Goal: Find specific fact: Find specific fact

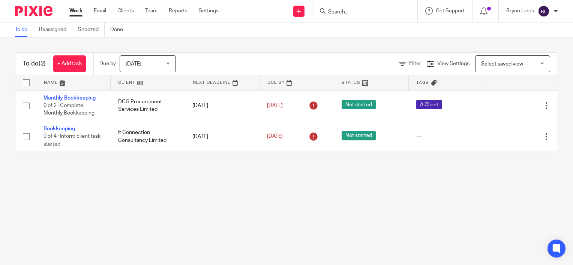
click at [348, 13] on input "Search" at bounding box center [360, 12] width 67 height 7
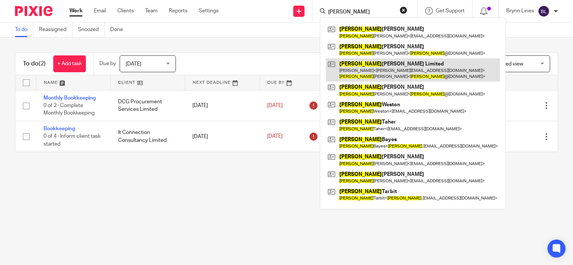
type input "[PERSON_NAME]"
click at [363, 63] on link at bounding box center [413, 69] width 174 height 23
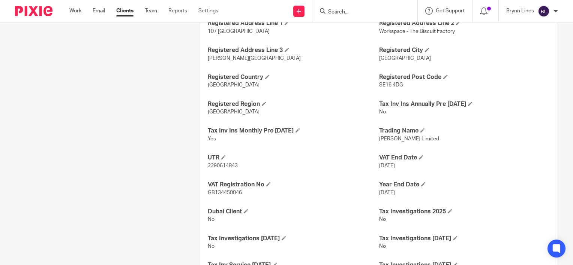
scroll to position [600, 0]
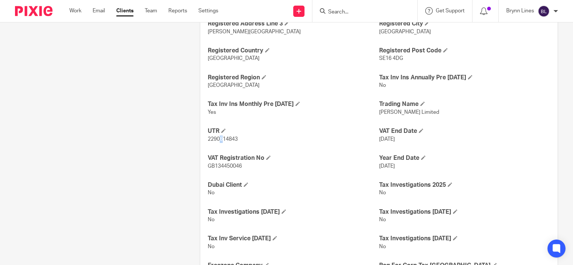
click at [220, 137] on span "2290614843" at bounding box center [223, 139] width 30 height 5
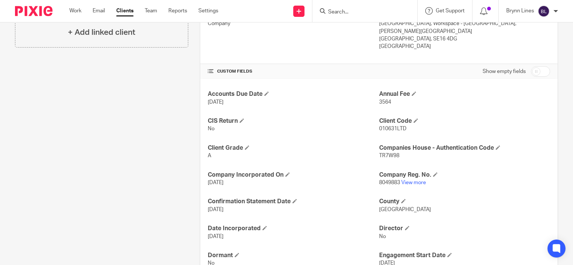
scroll to position [262, 0]
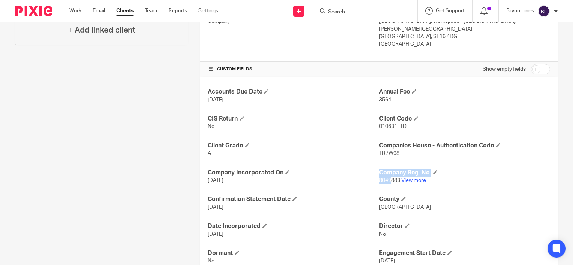
drag, startPoint x: 369, startPoint y: 173, endPoint x: 382, endPoint y: 175, distance: 12.9
drag, startPoint x: 382, startPoint y: 175, endPoint x: 389, endPoint y: 171, distance: 8.2
click at [382, 177] on p "8049883 View more" at bounding box center [464, 180] width 171 height 7
click at [401, 178] on link "View more" at bounding box center [413, 180] width 25 height 5
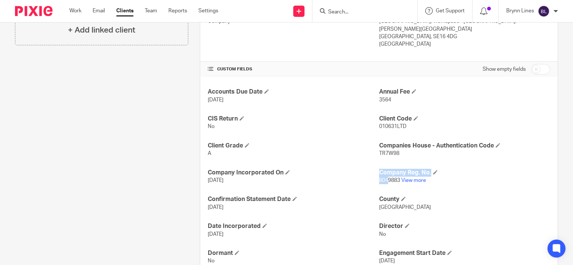
click at [379, 178] on span "8049883" at bounding box center [389, 180] width 21 height 5
drag, startPoint x: 376, startPoint y: 172, endPoint x: 397, endPoint y: 174, distance: 21.1
click at [397, 177] on p "8049883 View more" at bounding box center [464, 180] width 171 height 7
click at [396, 177] on p "8049883 View more" at bounding box center [464, 180] width 171 height 7
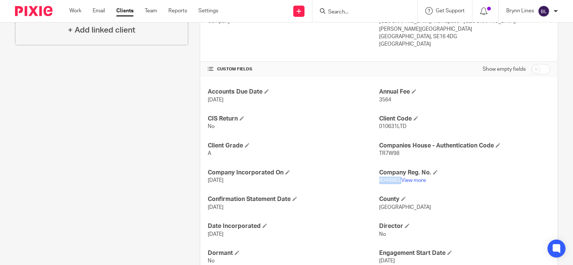
copy p "8049883"
